Goal: Task Accomplishment & Management: Manage account settings

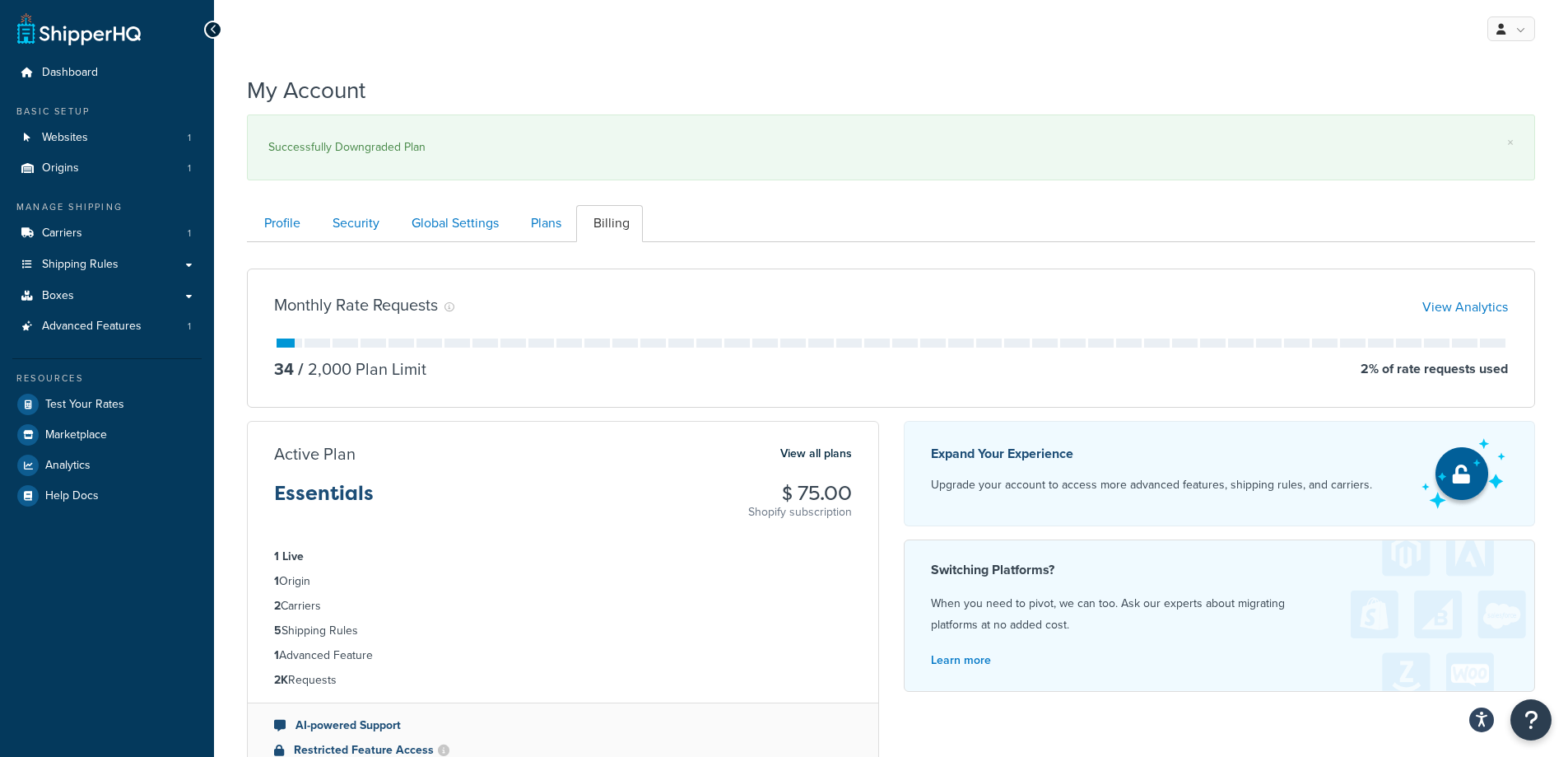
click at [338, 306] on h3 "Monthly Rate Requests" at bounding box center [356, 305] width 164 height 18
click at [337, 305] on h3 "Monthly Rate Requests" at bounding box center [356, 305] width 164 height 18
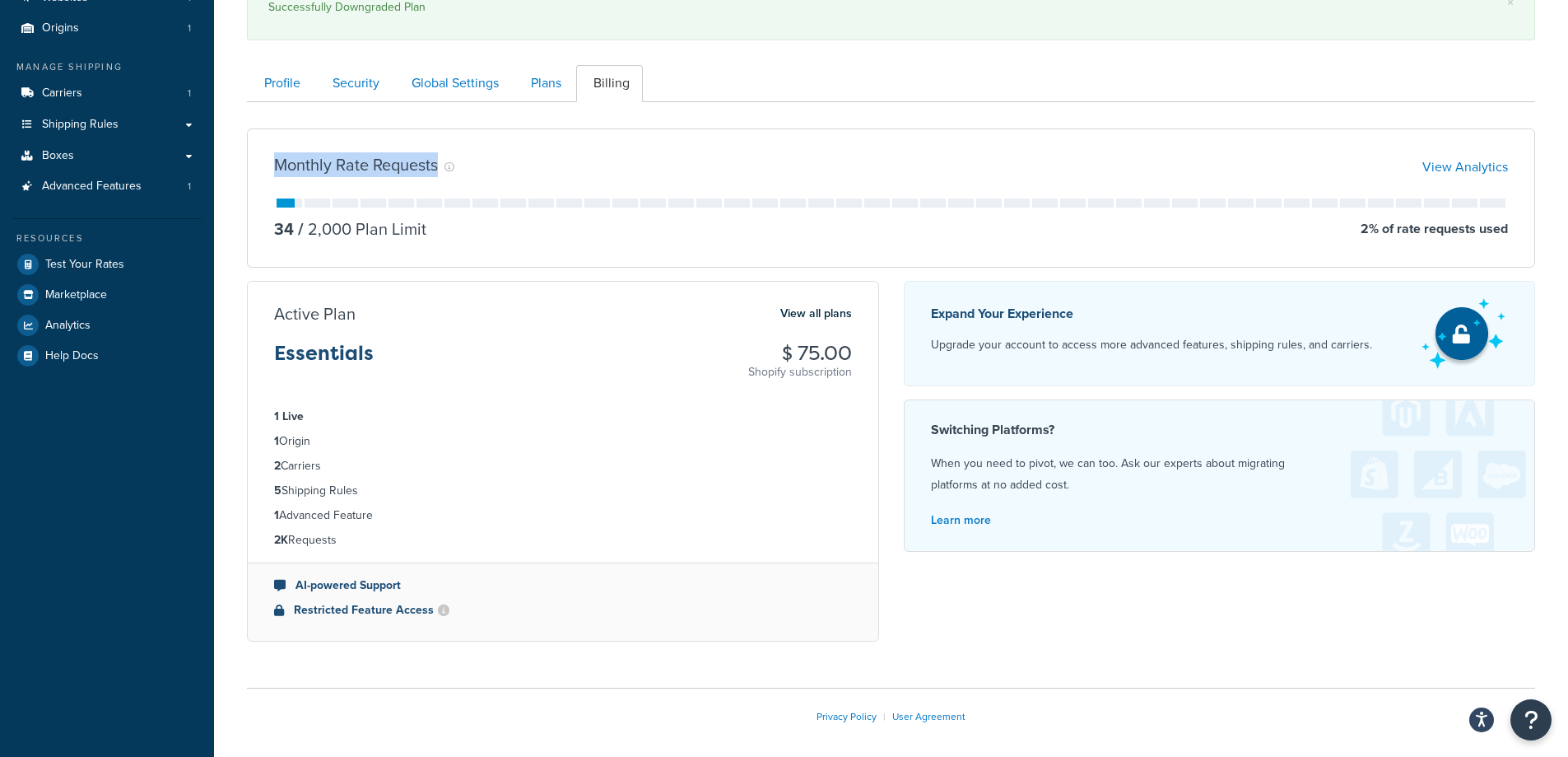
scroll to position [165, 0]
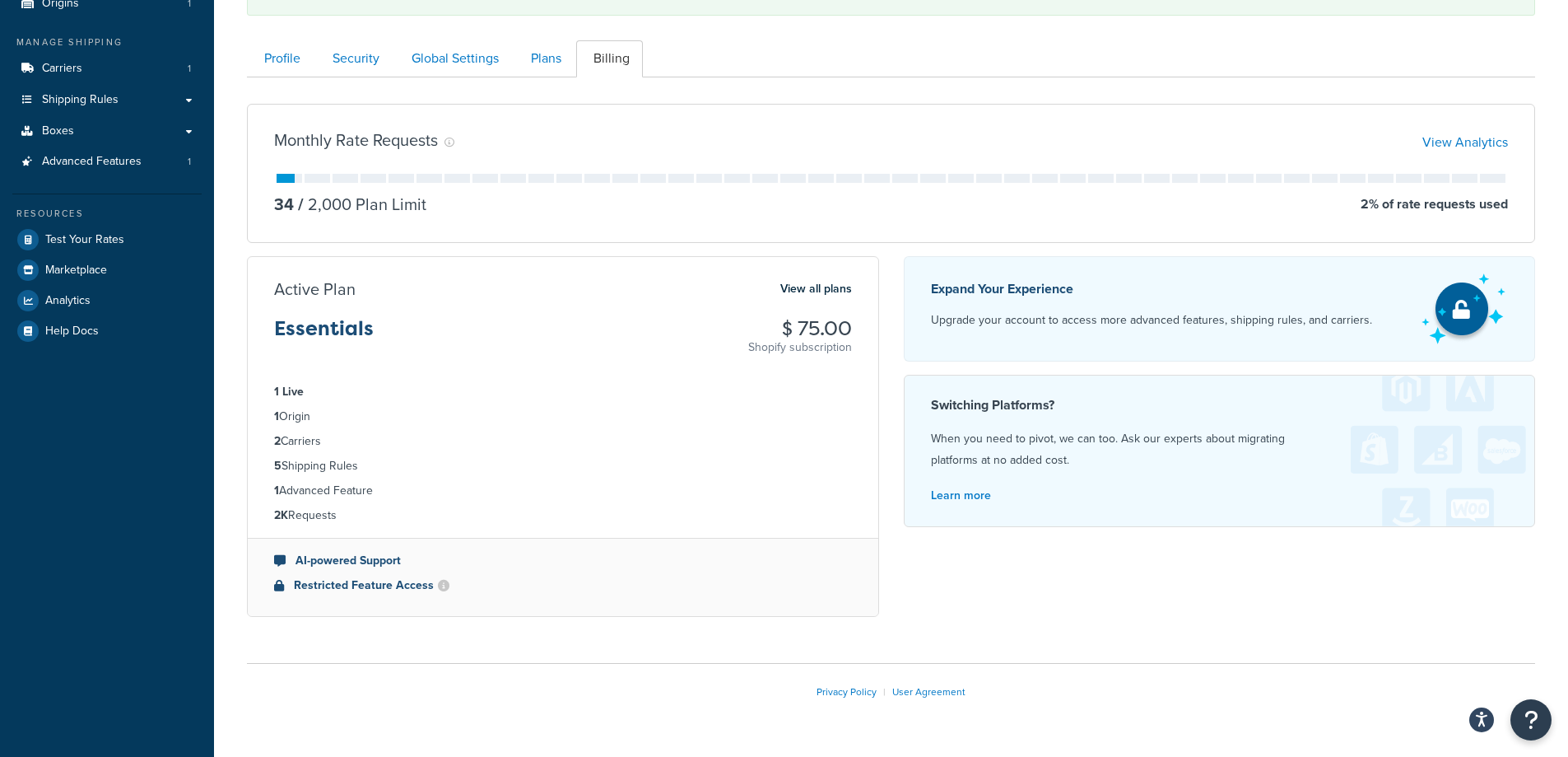
click at [320, 325] on h3 "Essentials" at bounding box center [323, 335] width 100 height 34
click at [321, 325] on h3 "Essentials" at bounding box center [323, 335] width 100 height 34
click at [322, 325] on h3 "Essentials" at bounding box center [323, 335] width 100 height 34
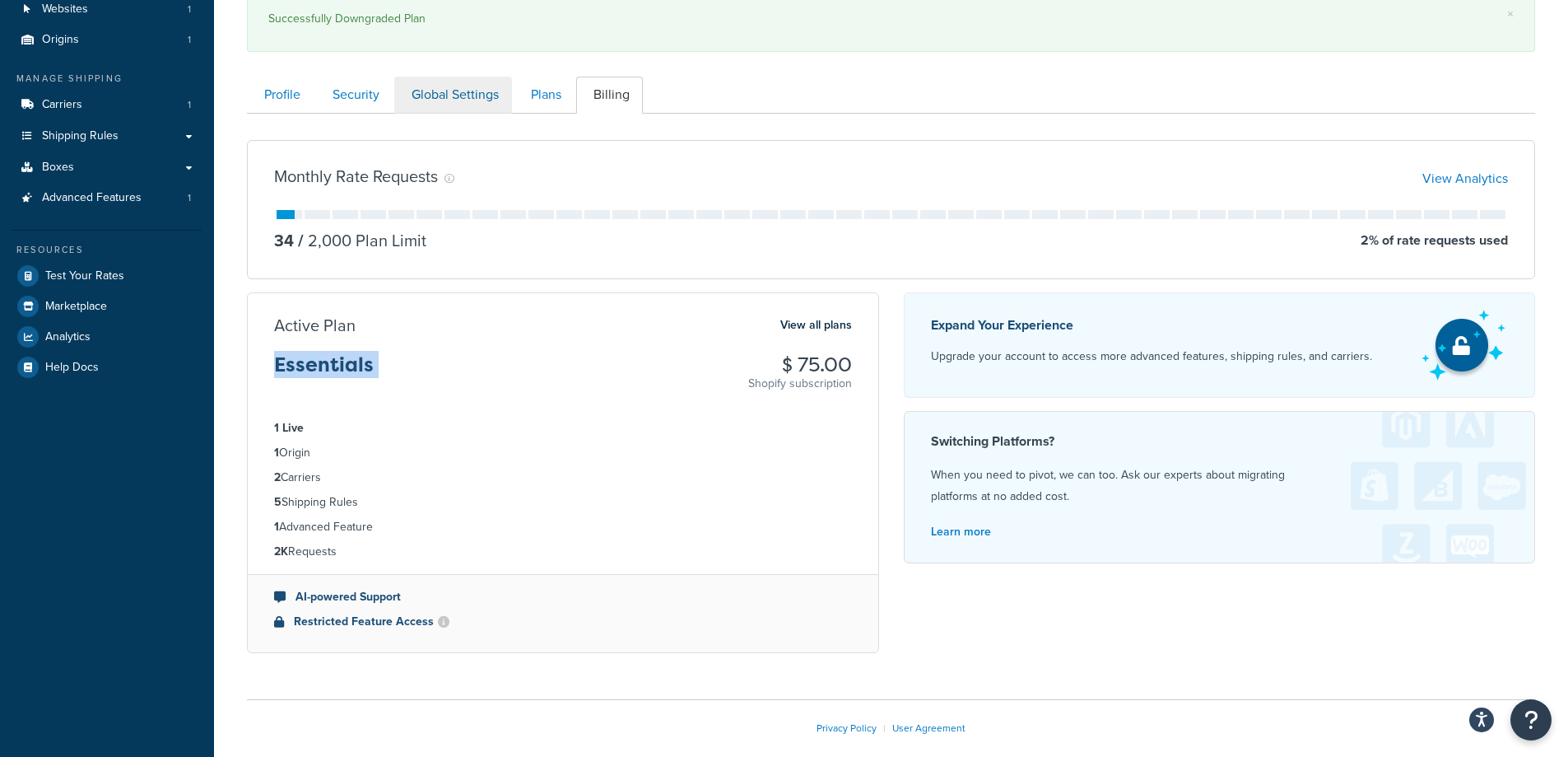
scroll to position [50, 0]
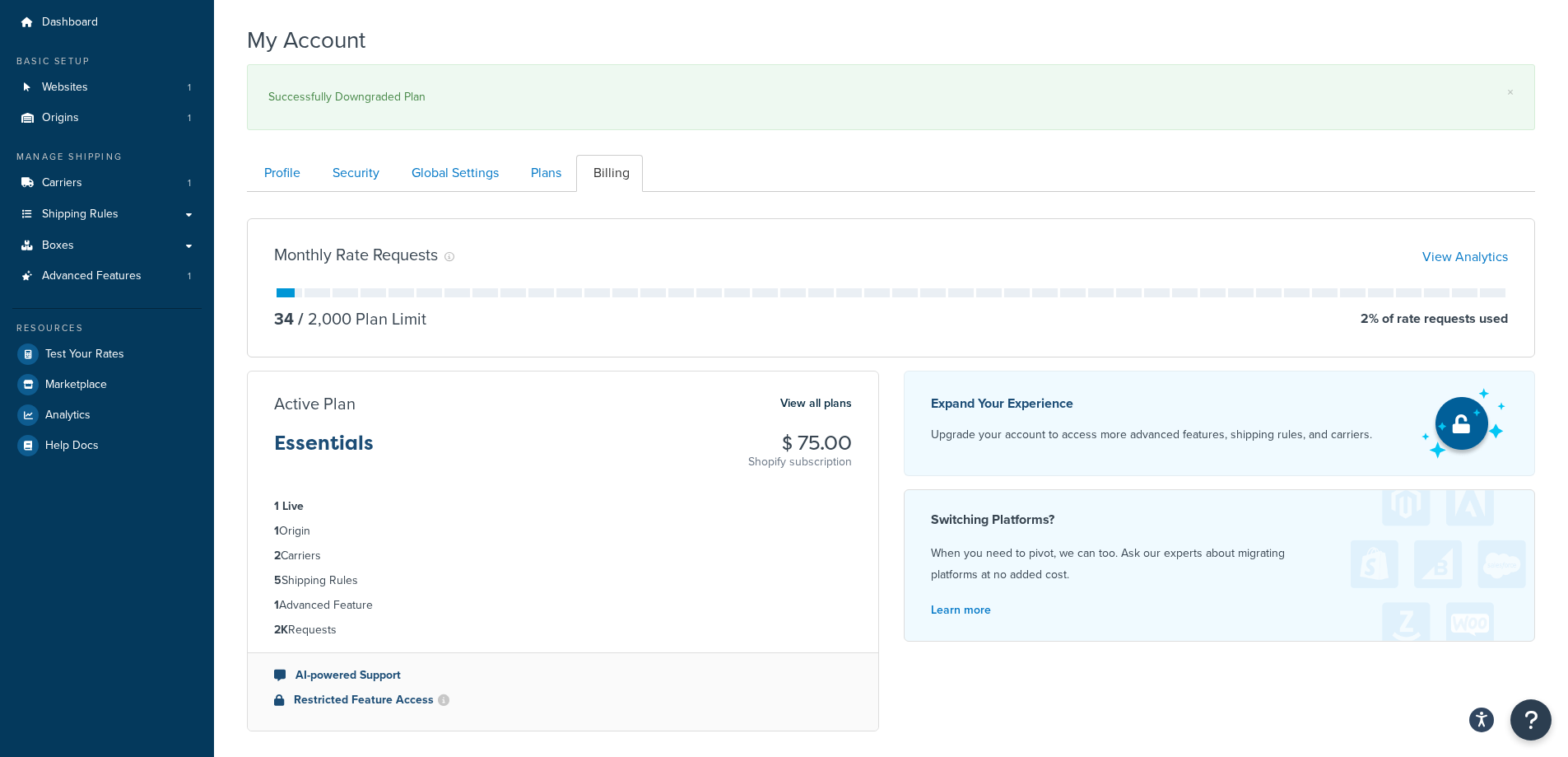
click at [394, 95] on div "Successfully Downgraded Plan" at bounding box center [891, 97] width 1245 height 23
click at [540, 179] on link "Plans" at bounding box center [545, 173] width 61 height 37
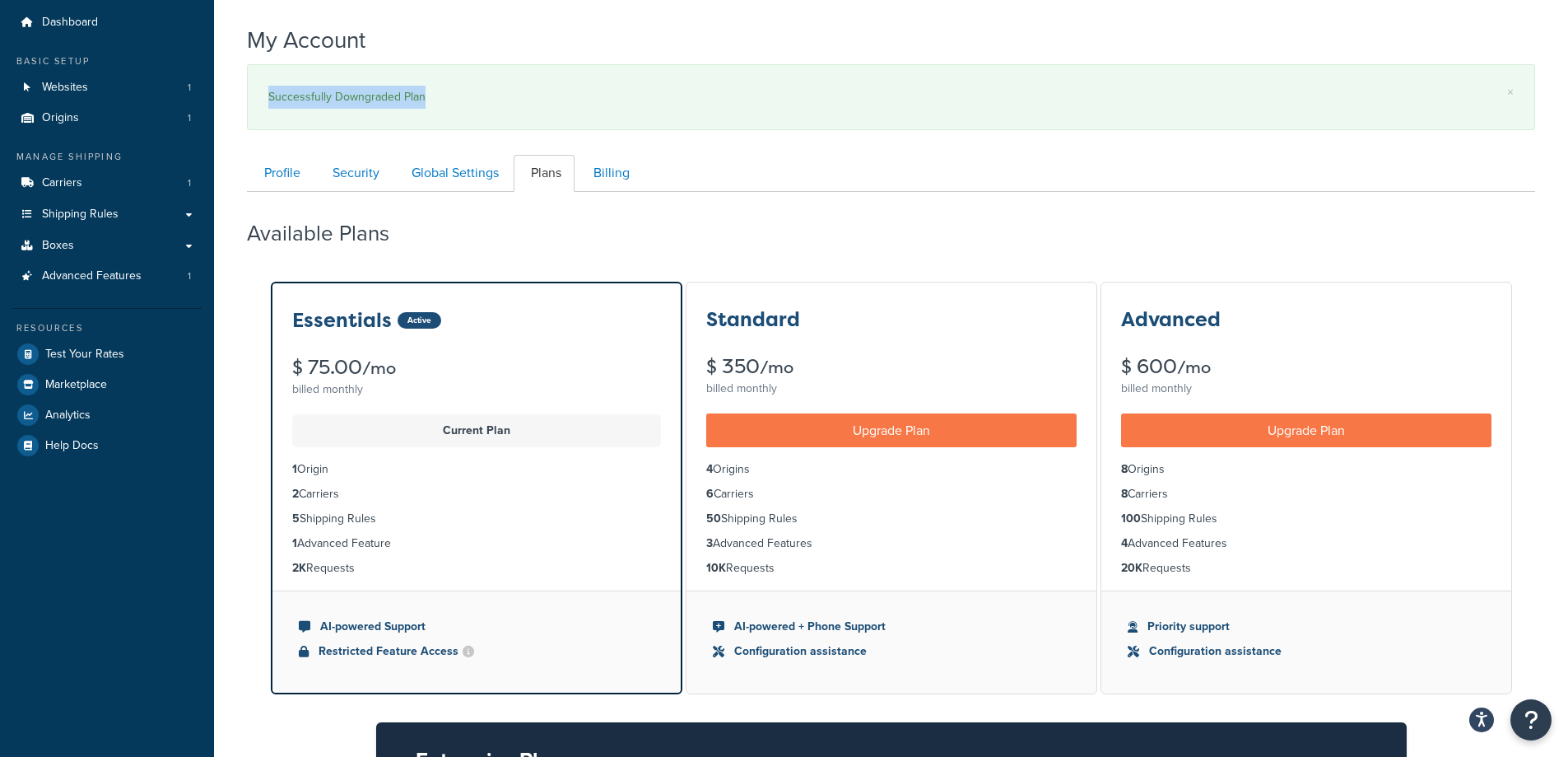
scroll to position [242, 0]
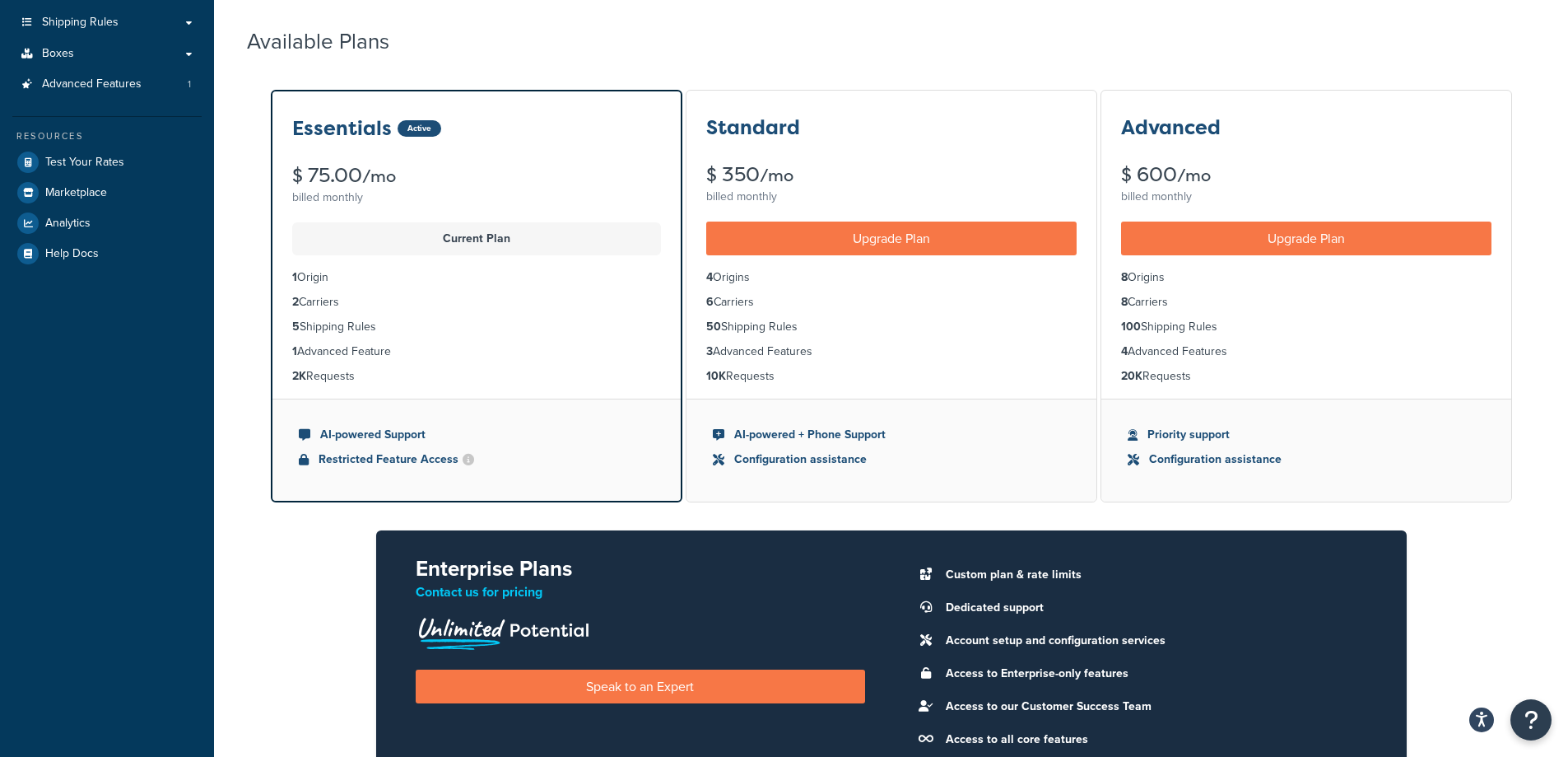
click at [466, 242] on p "Current Plan" at bounding box center [476, 239] width 349 height 23
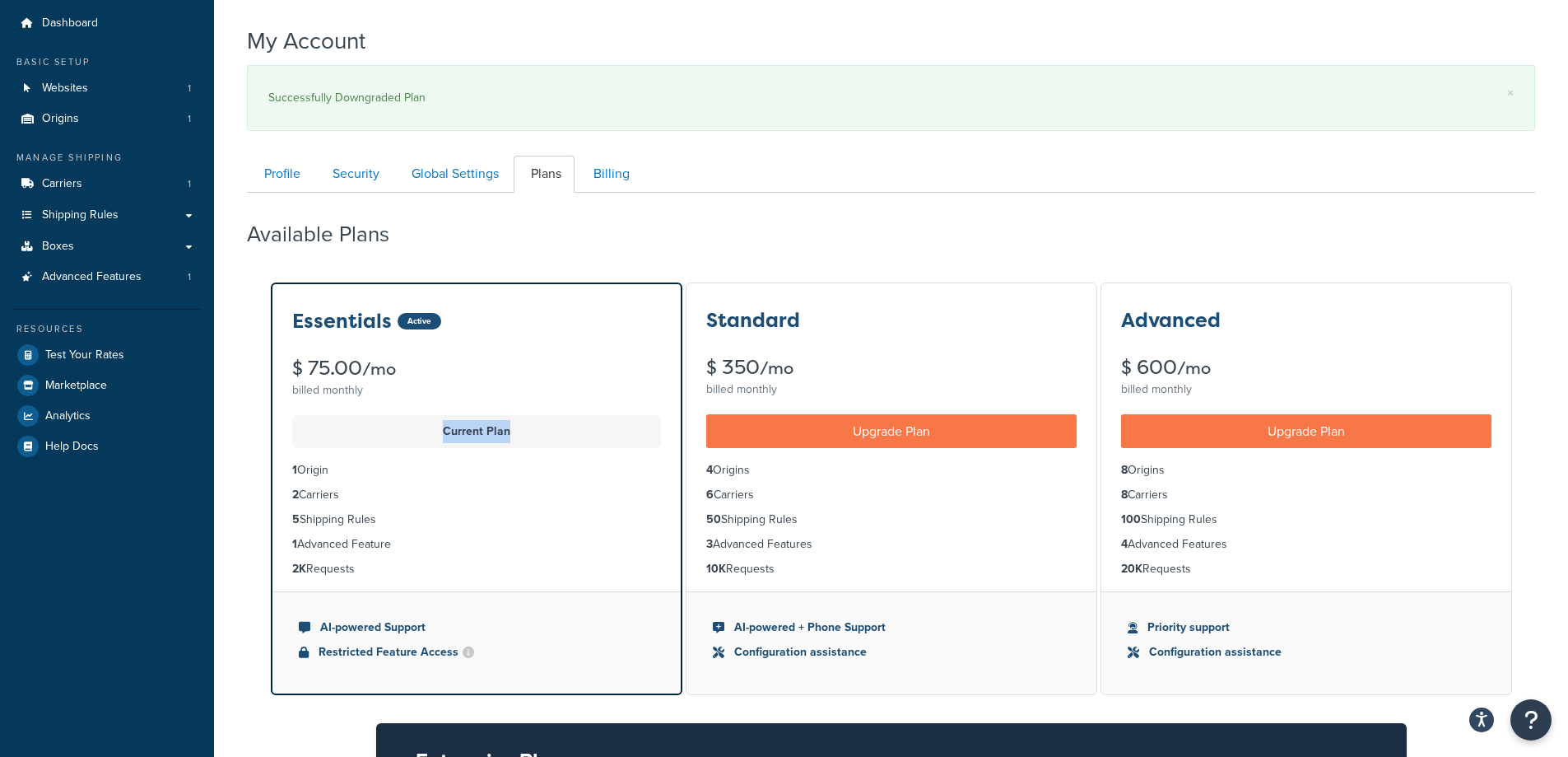
scroll to position [0, 0]
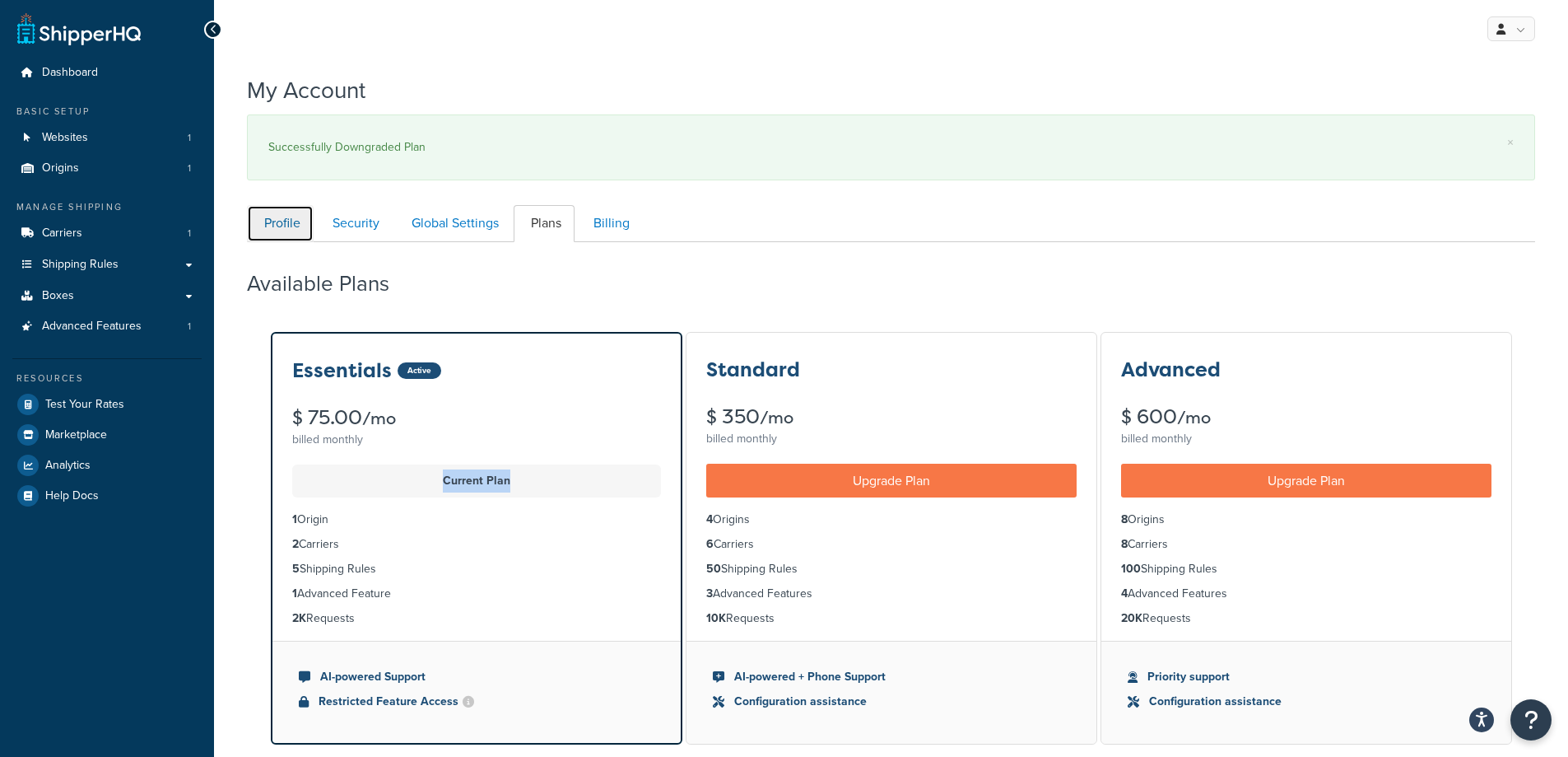
click at [288, 226] on link "Profile" at bounding box center [280, 223] width 66 height 37
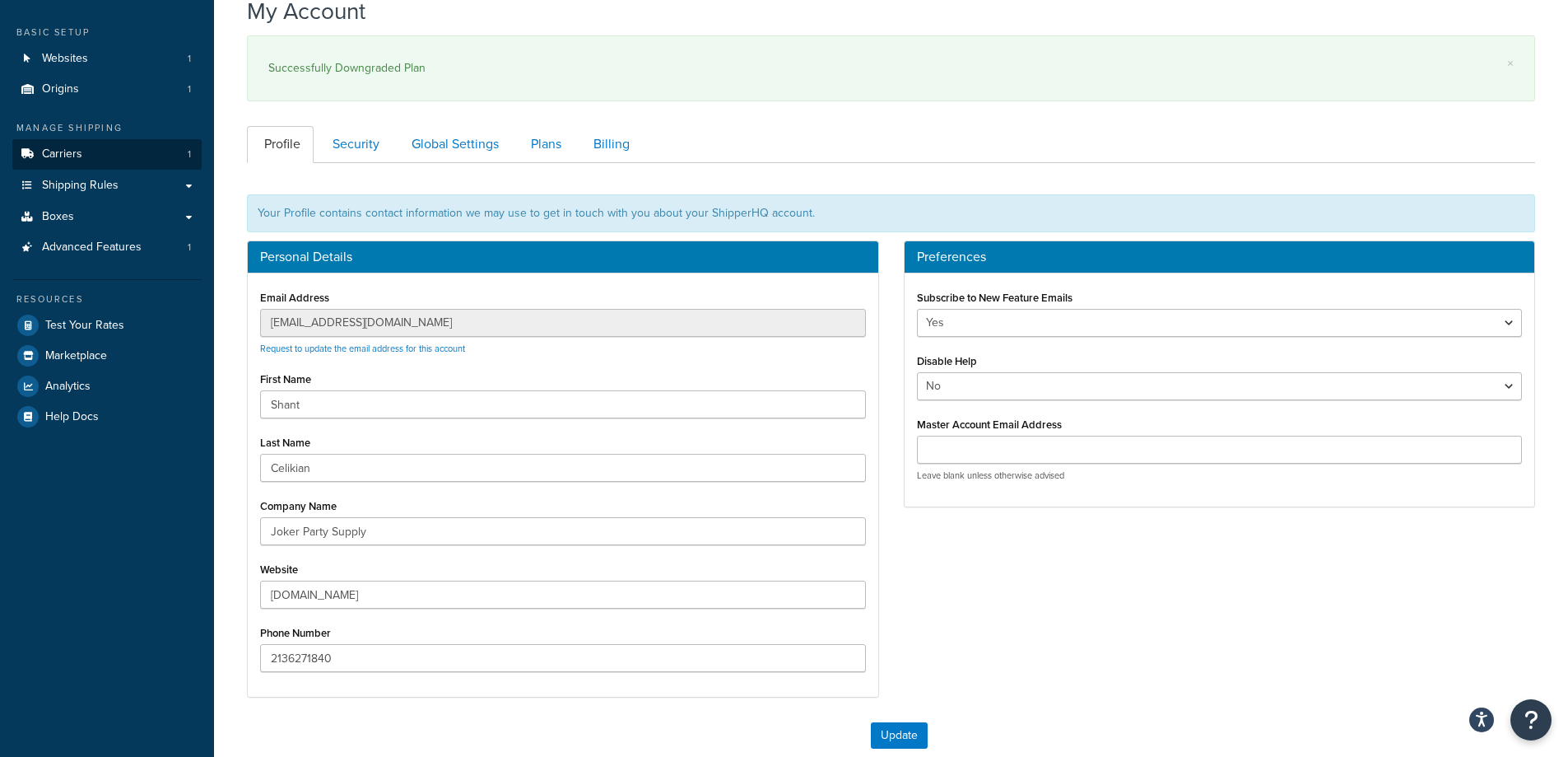
scroll to position [77, 0]
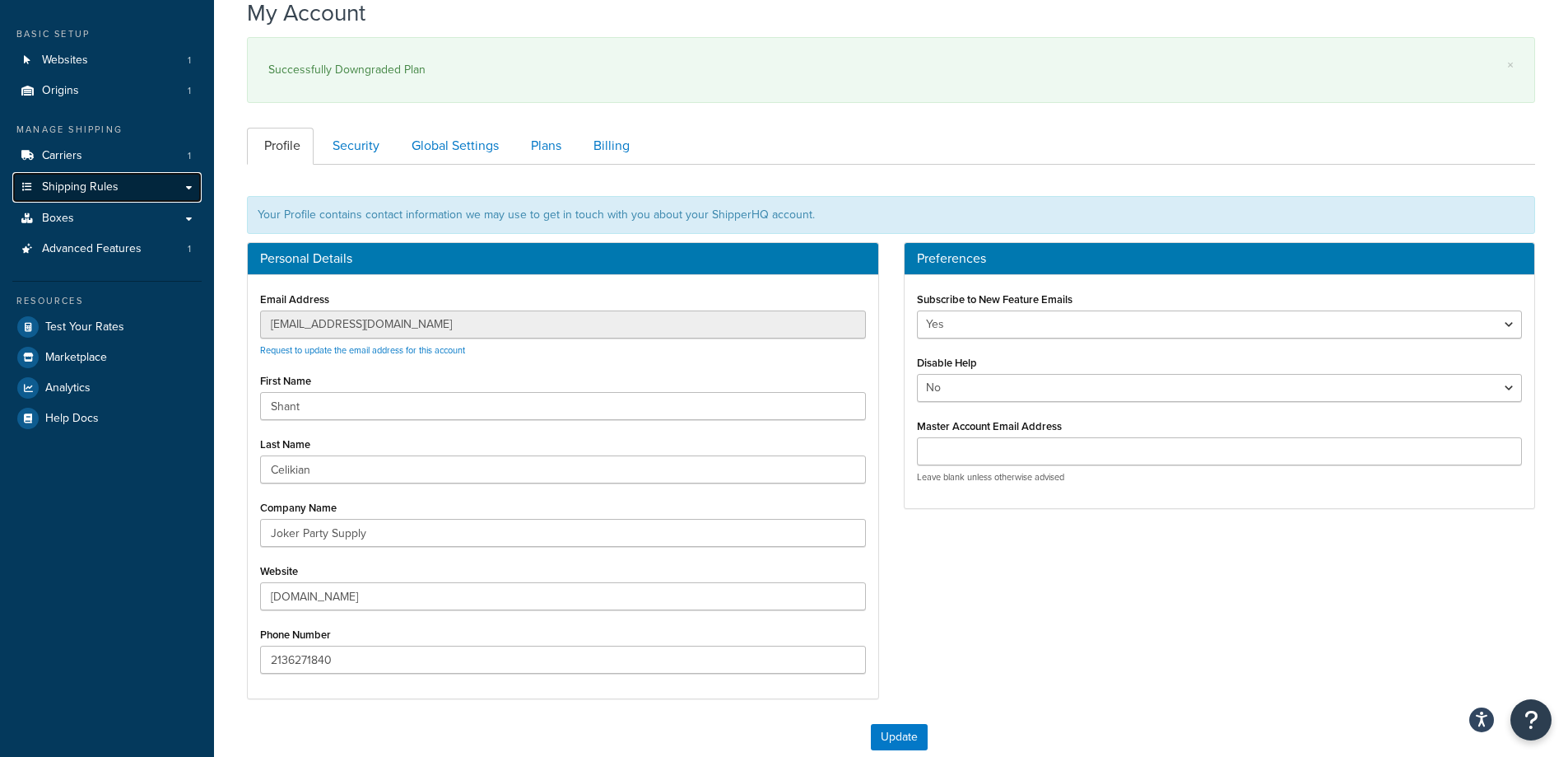
click at [96, 172] on link "Shipping Rules" at bounding box center [107, 187] width 190 height 31
click at [95, 160] on link "Carriers 1" at bounding box center [107, 156] width 190 height 31
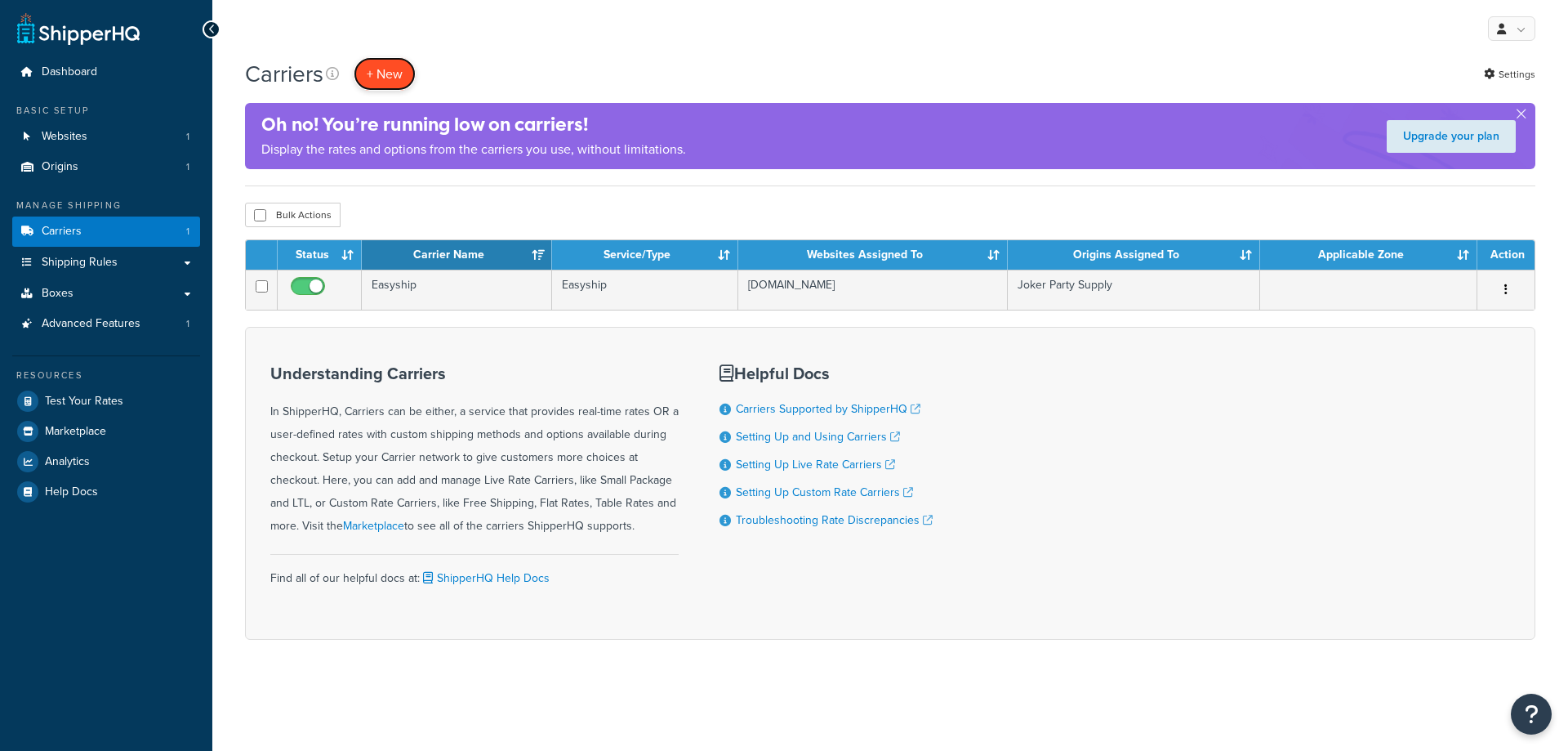
click at [393, 80] on button "+ New" at bounding box center [385, 74] width 62 height 34
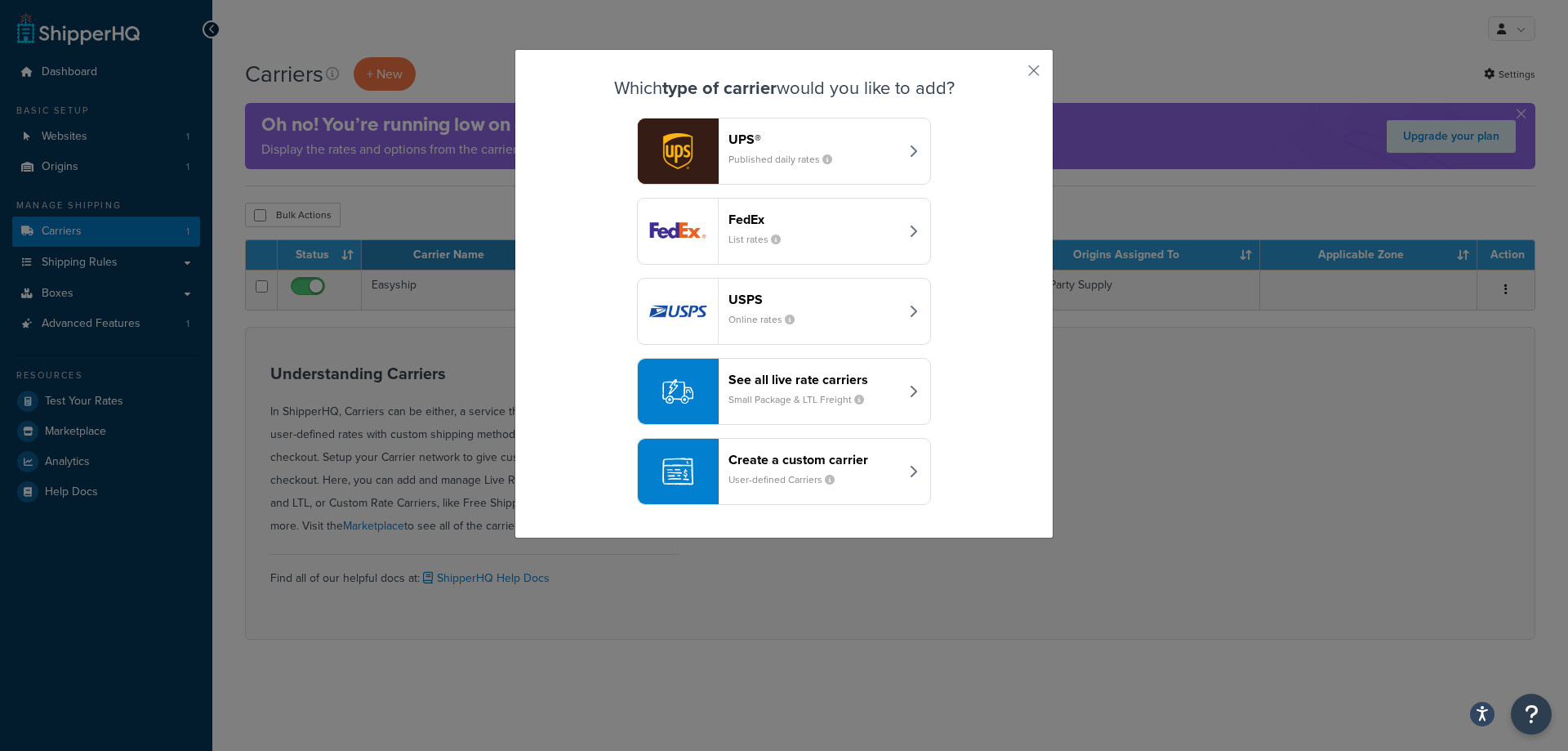
click at [745, 397] on small "Small Package & LTL Freight" at bounding box center [802, 400] width 149 height 14
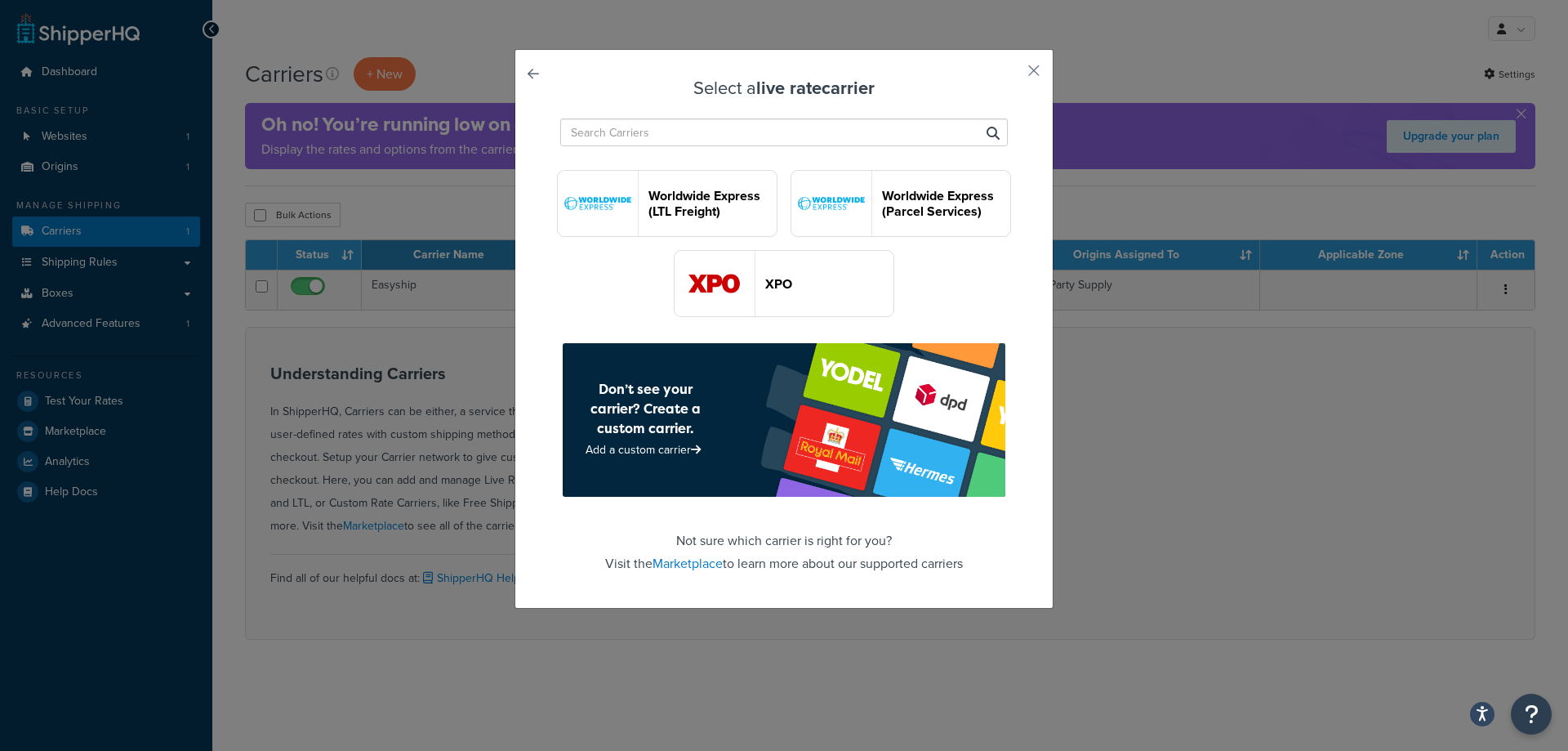
scroll to position [3694, 0]
click at [658, 134] on input "text" at bounding box center [784, 132] width 447 height 28
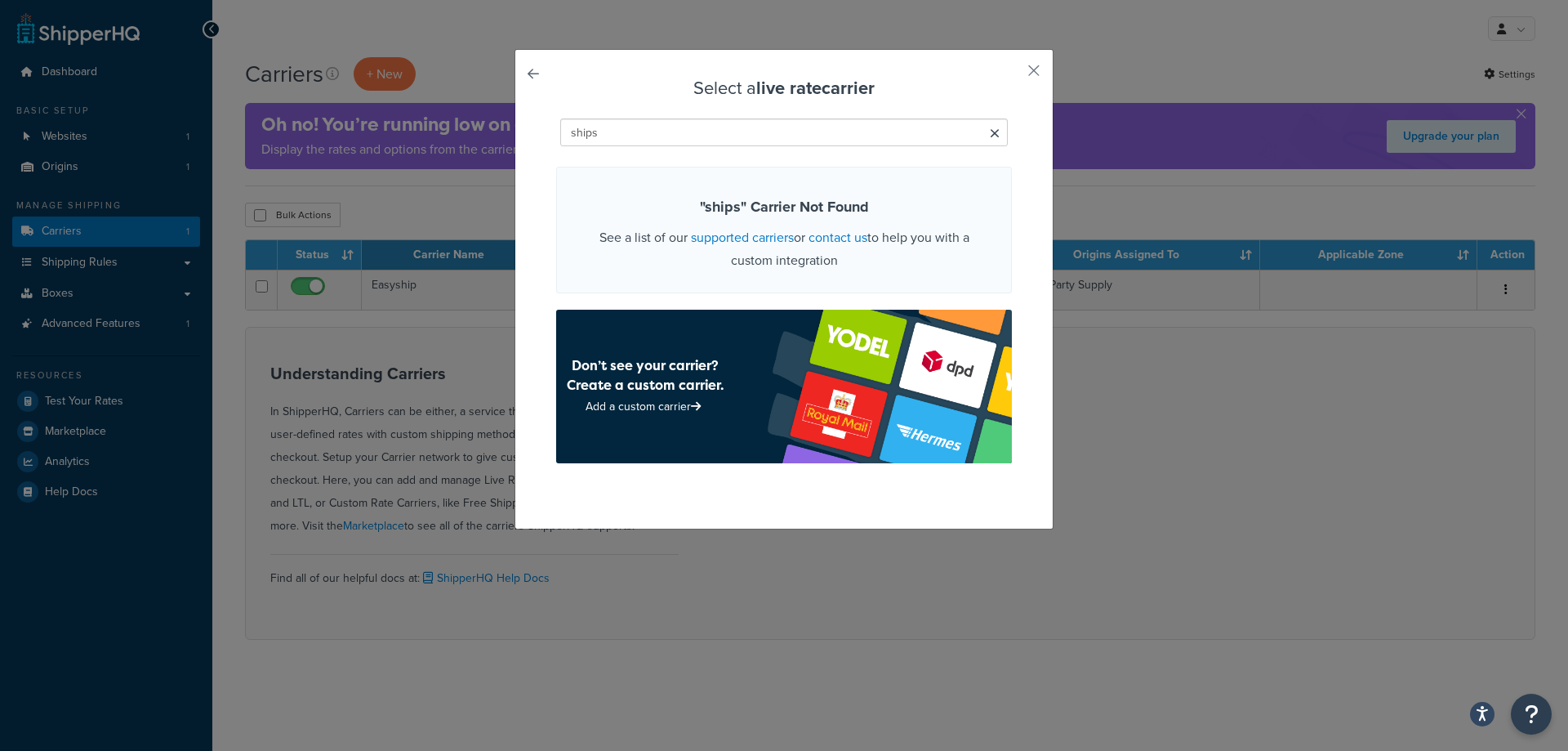
scroll to position [0, 0]
type input "shipstation"
click at [576, 128] on input "shipstation" at bounding box center [784, 132] width 447 height 28
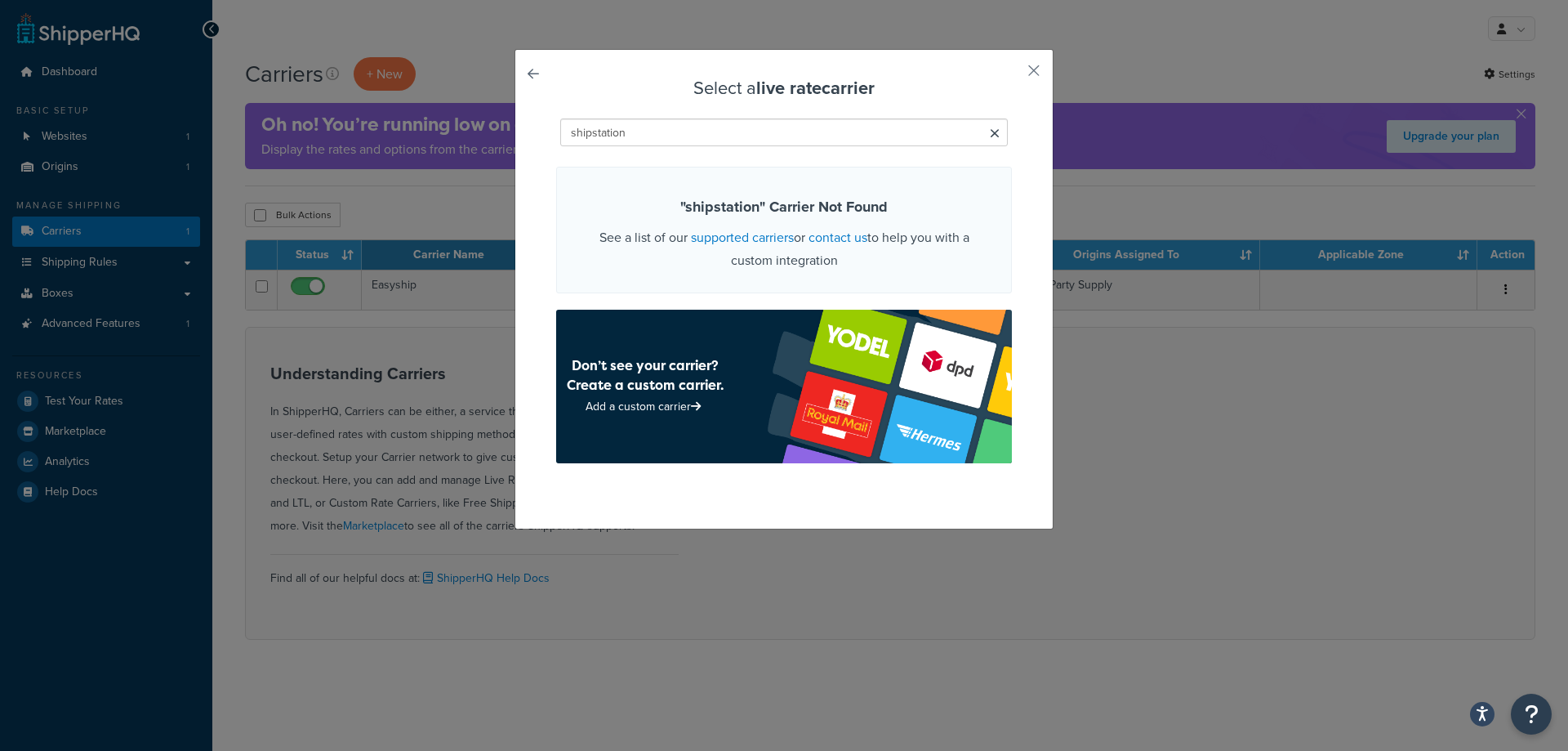
click at [576, 128] on input "shipstation" at bounding box center [784, 132] width 447 height 28
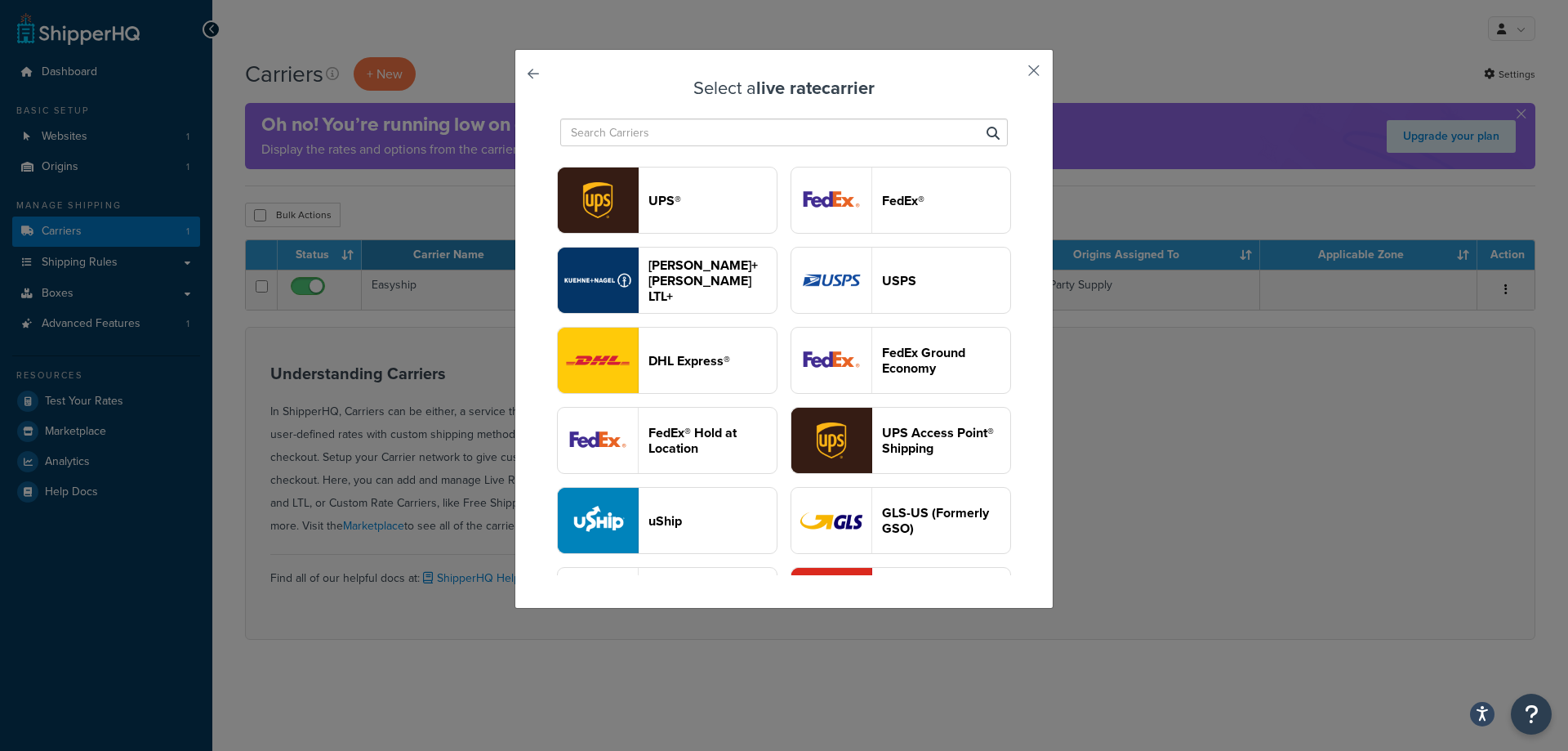
click at [1012, 74] on button "button" at bounding box center [1009, 76] width 4 height 4
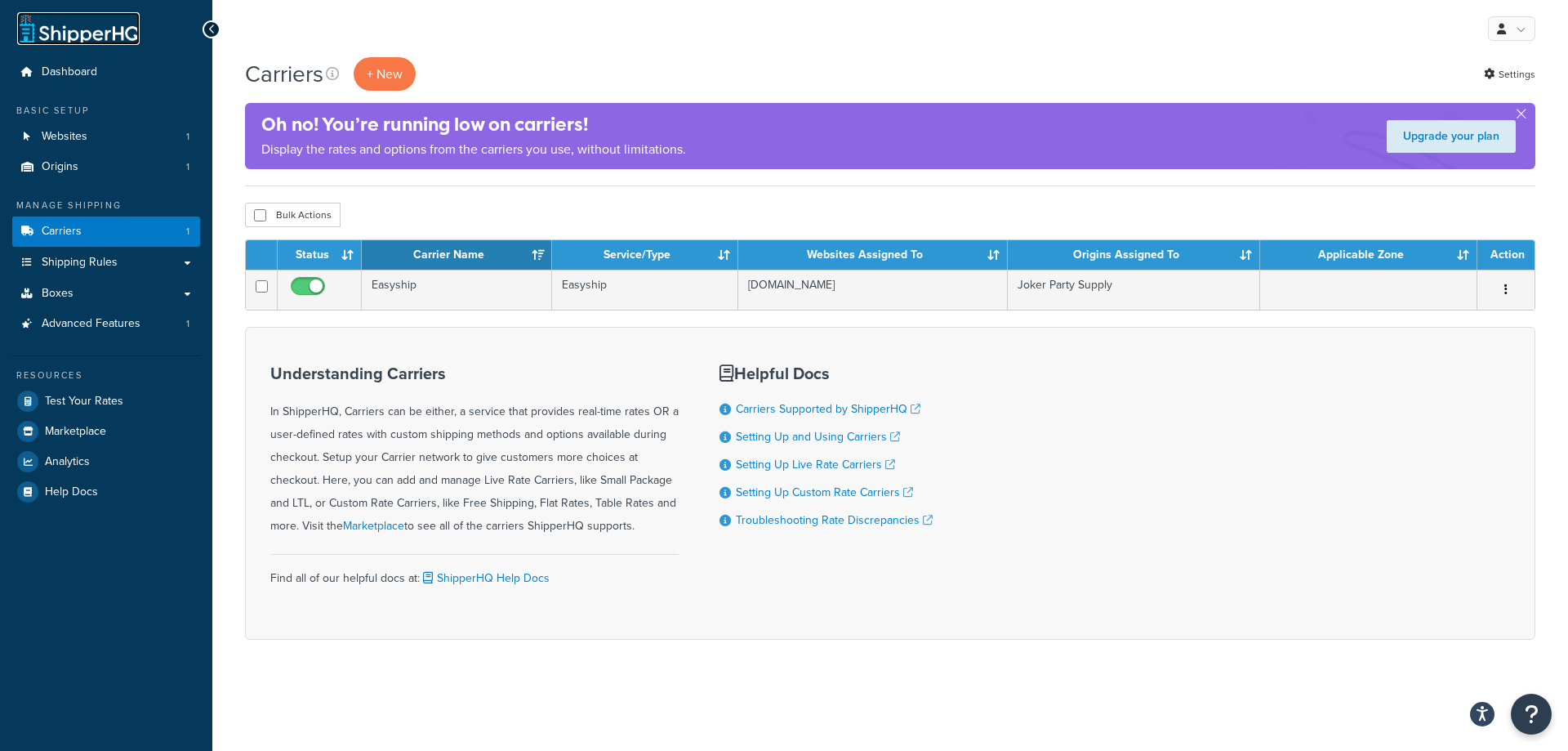
click at [101, 31] on link at bounding box center [78, 29] width 122 height 33
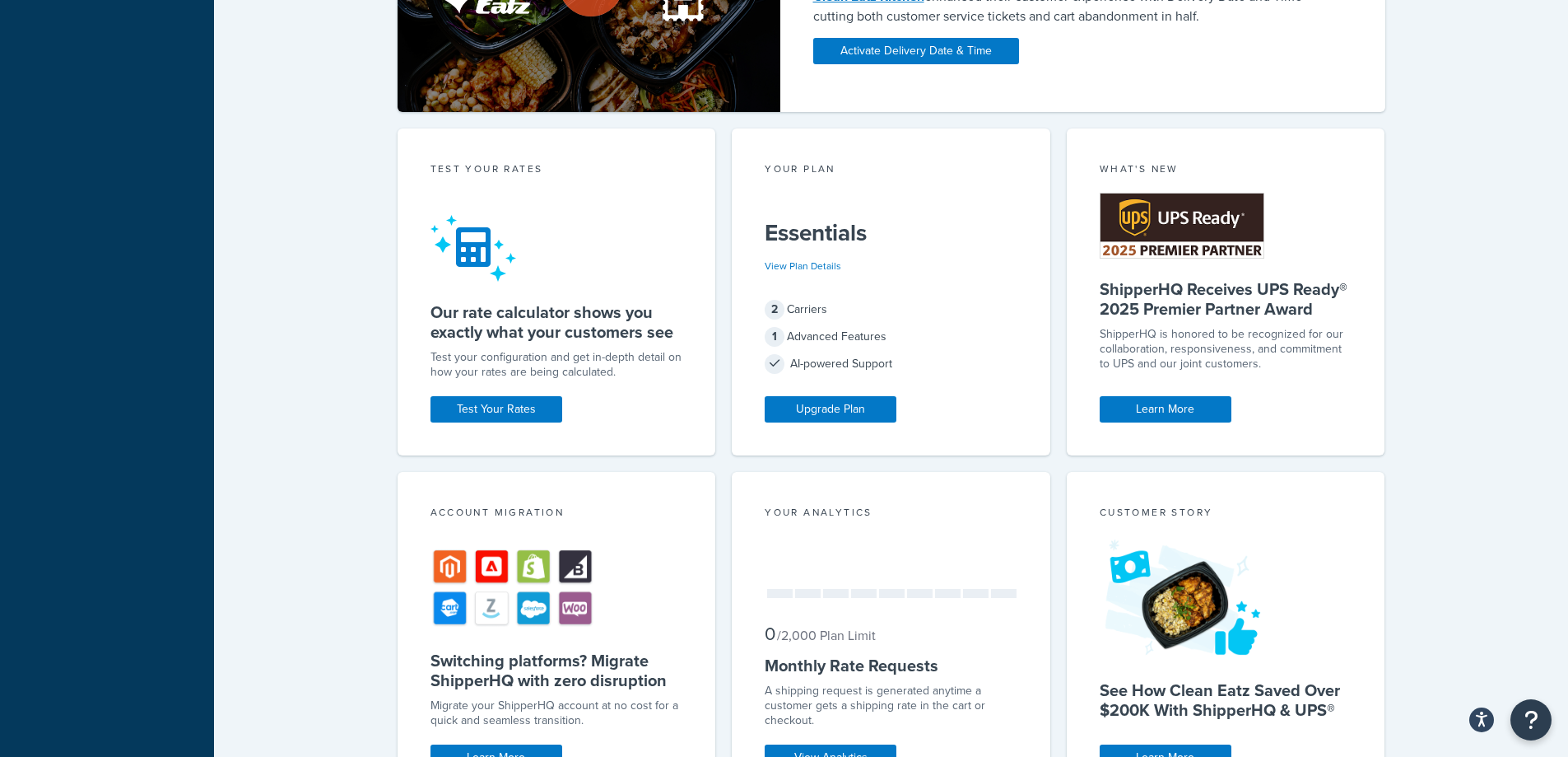
scroll to position [659, 0]
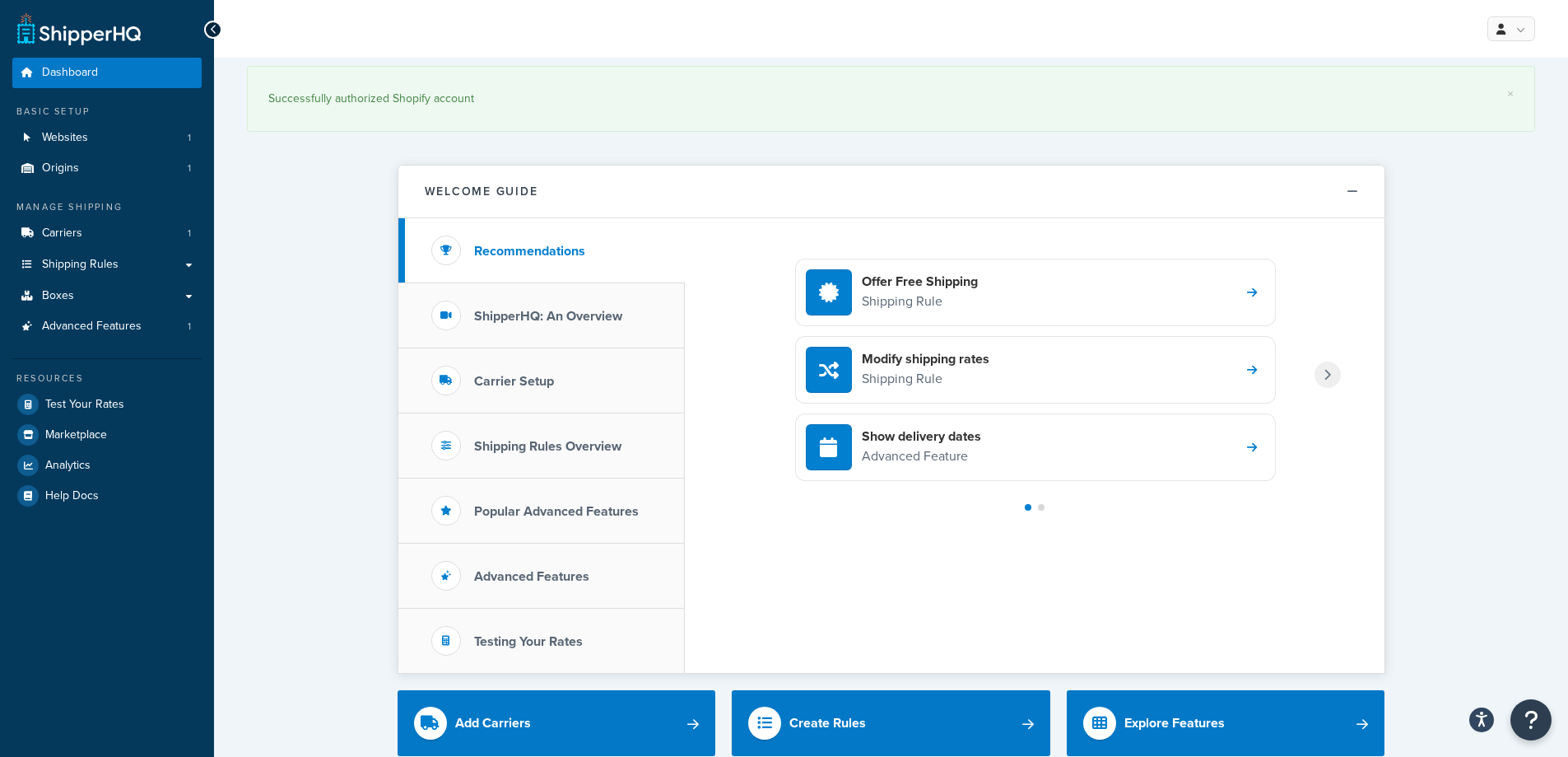
click at [417, 94] on div "Successfully authorized Shopify account" at bounding box center [891, 99] width 1245 height 23
click at [413, 95] on div "Successfully authorized Shopify account" at bounding box center [891, 99] width 1245 height 23
click at [73, 237] on span "Carriers" at bounding box center [62, 234] width 40 height 14
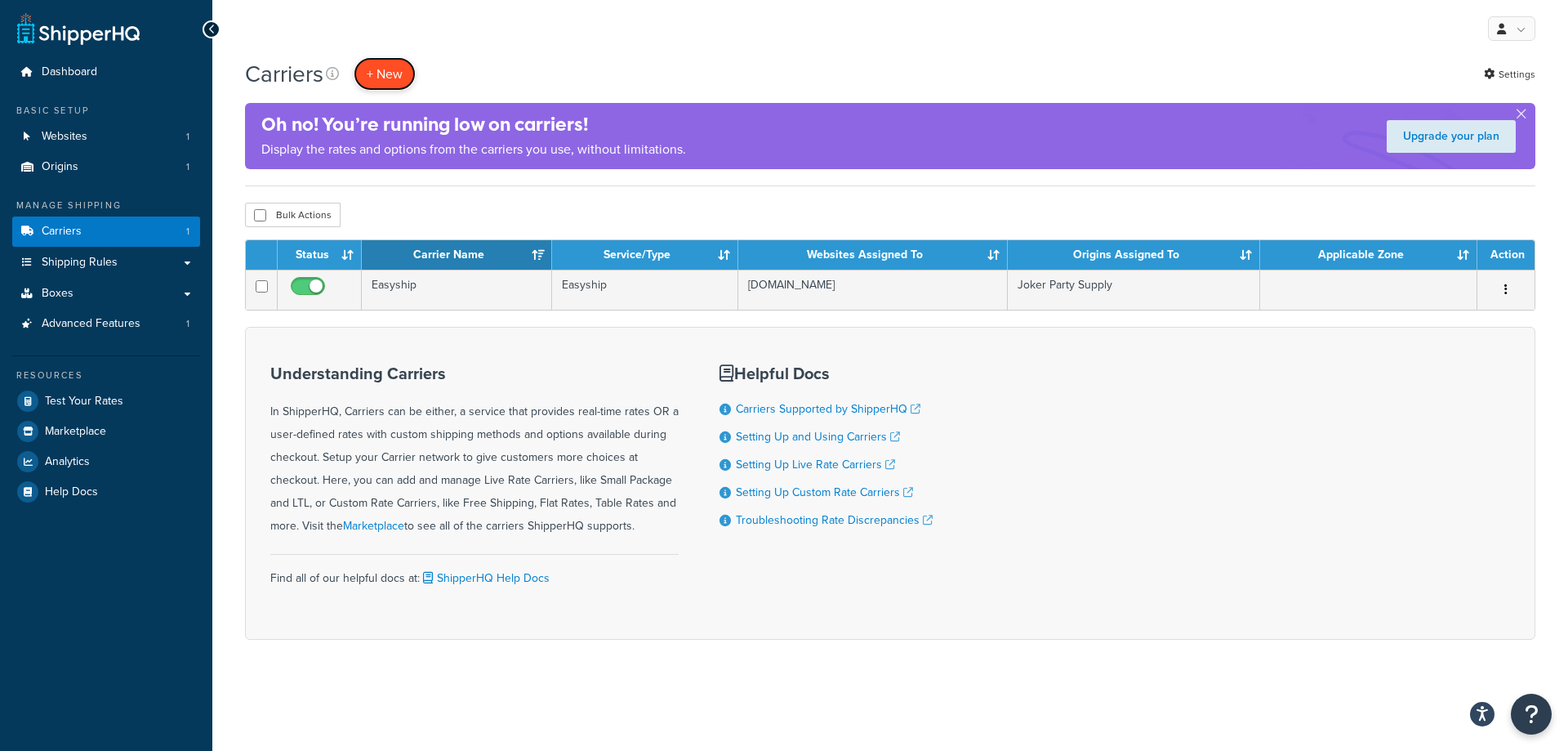
click at [393, 71] on button "+ New" at bounding box center [385, 74] width 62 height 34
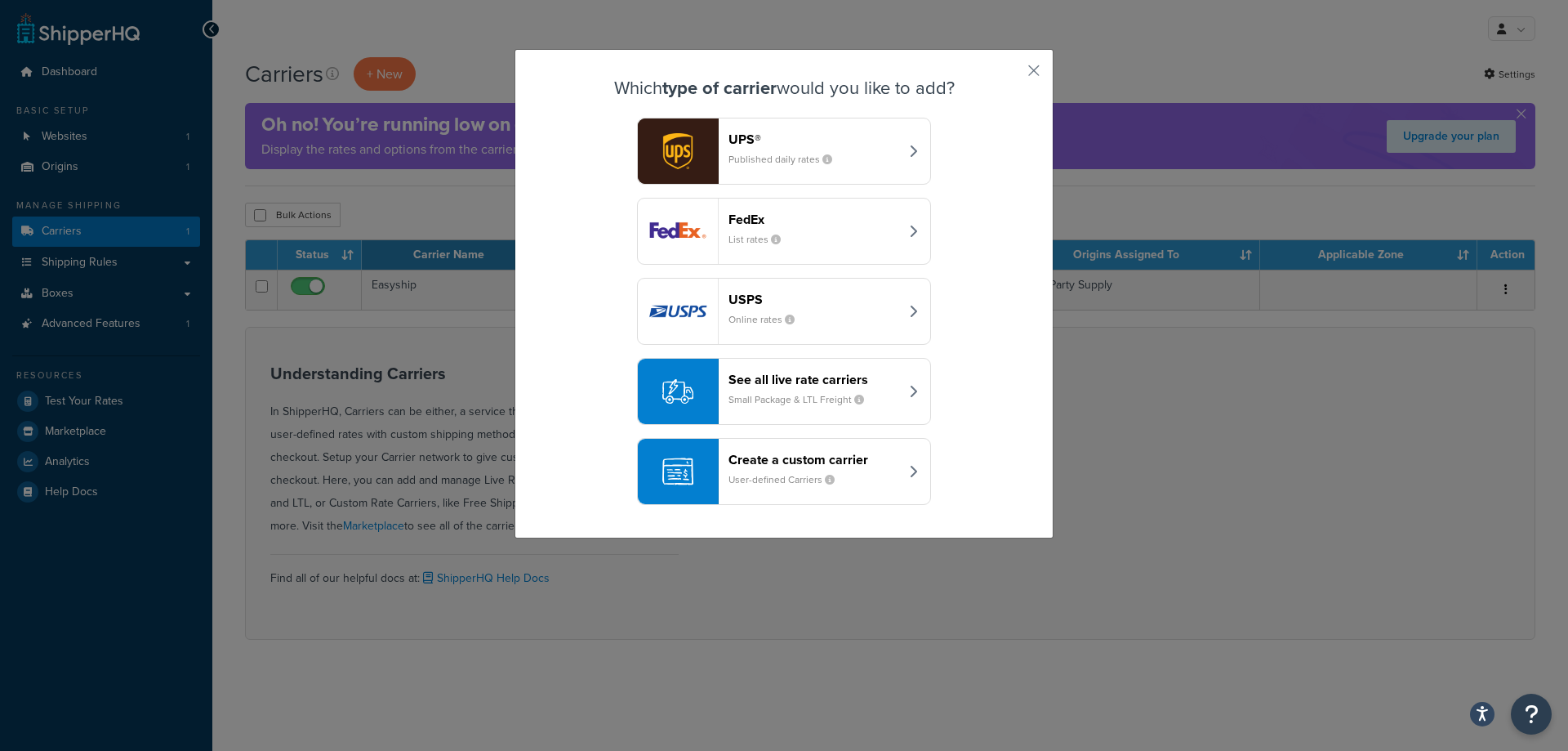
click at [764, 394] on small "Small Package & LTL Freight" at bounding box center [802, 400] width 149 height 14
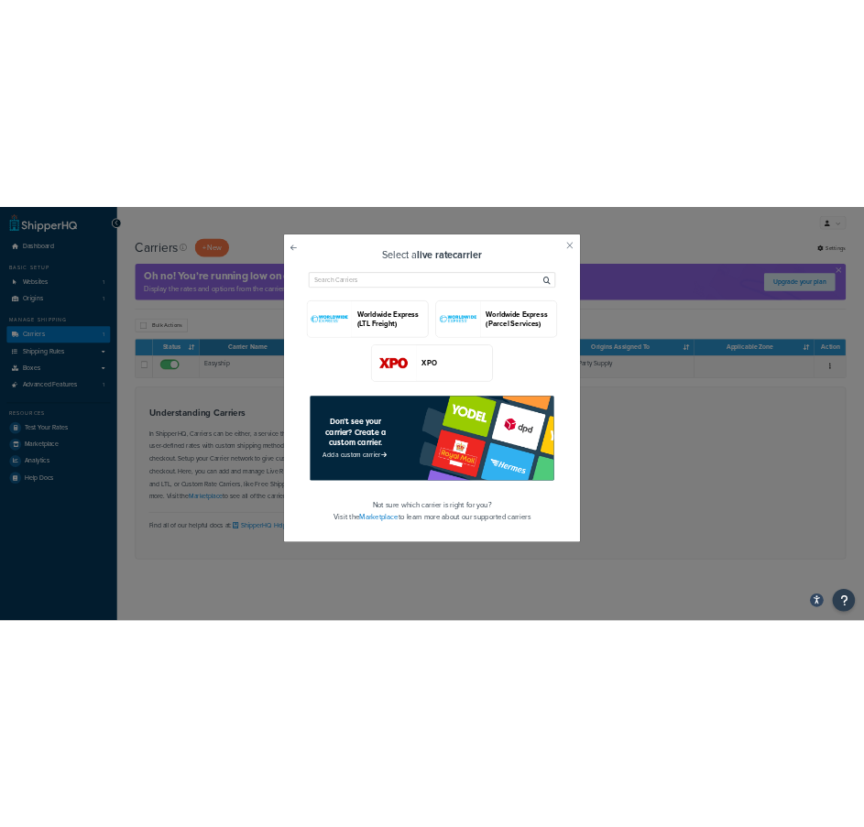
scroll to position [2657, 0]
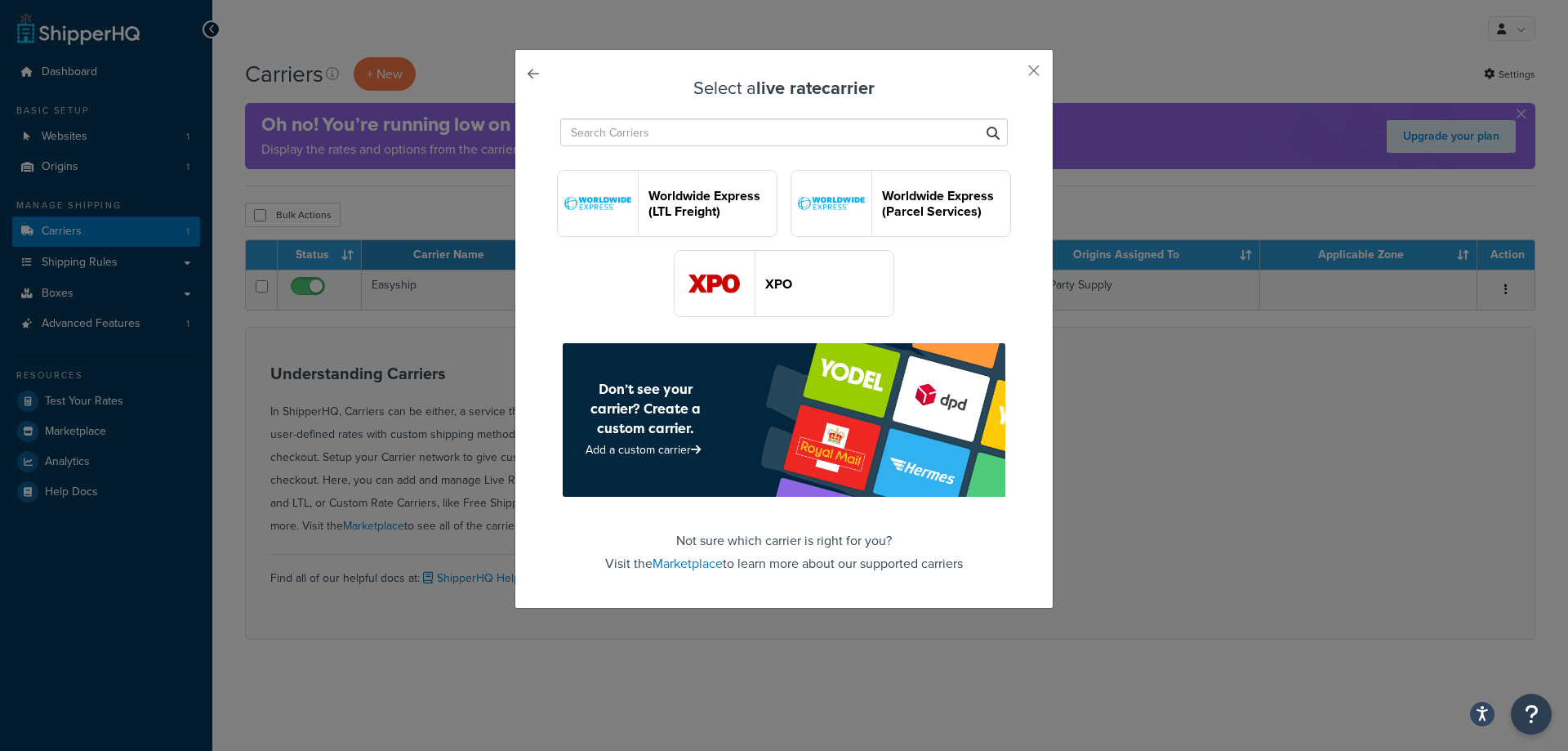
click at [1025, 79] on div "Select a live rate carrier UPS® FedEx® Kuehne+Nagel LTL+ USPS DHL Express® FedE…" at bounding box center [784, 329] width 539 height 560
click at [1012, 74] on button "button" at bounding box center [1009, 76] width 4 height 4
